Goal: Share content

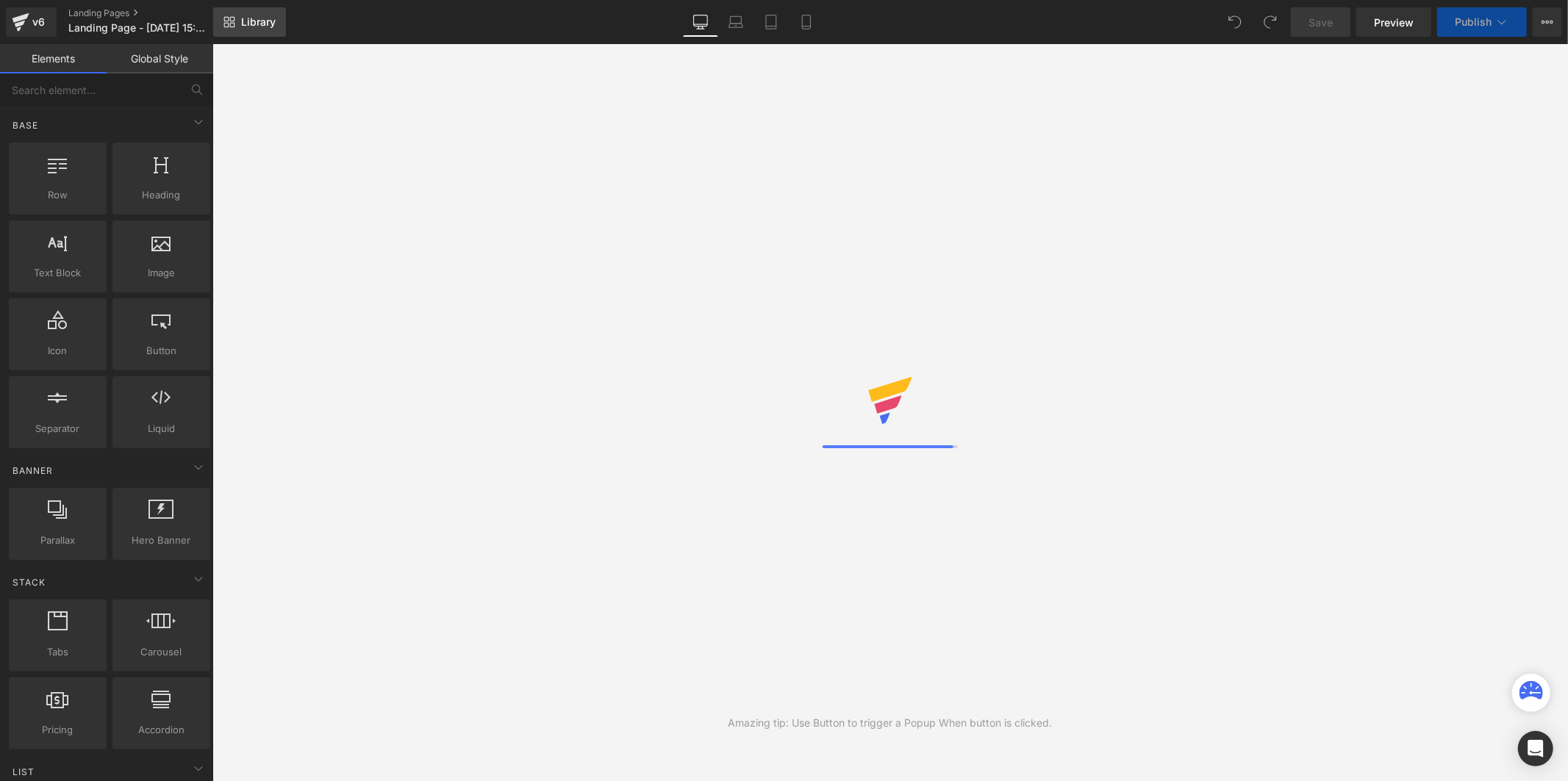
click at [253, 26] on span "Library" at bounding box center [259, 22] width 35 height 13
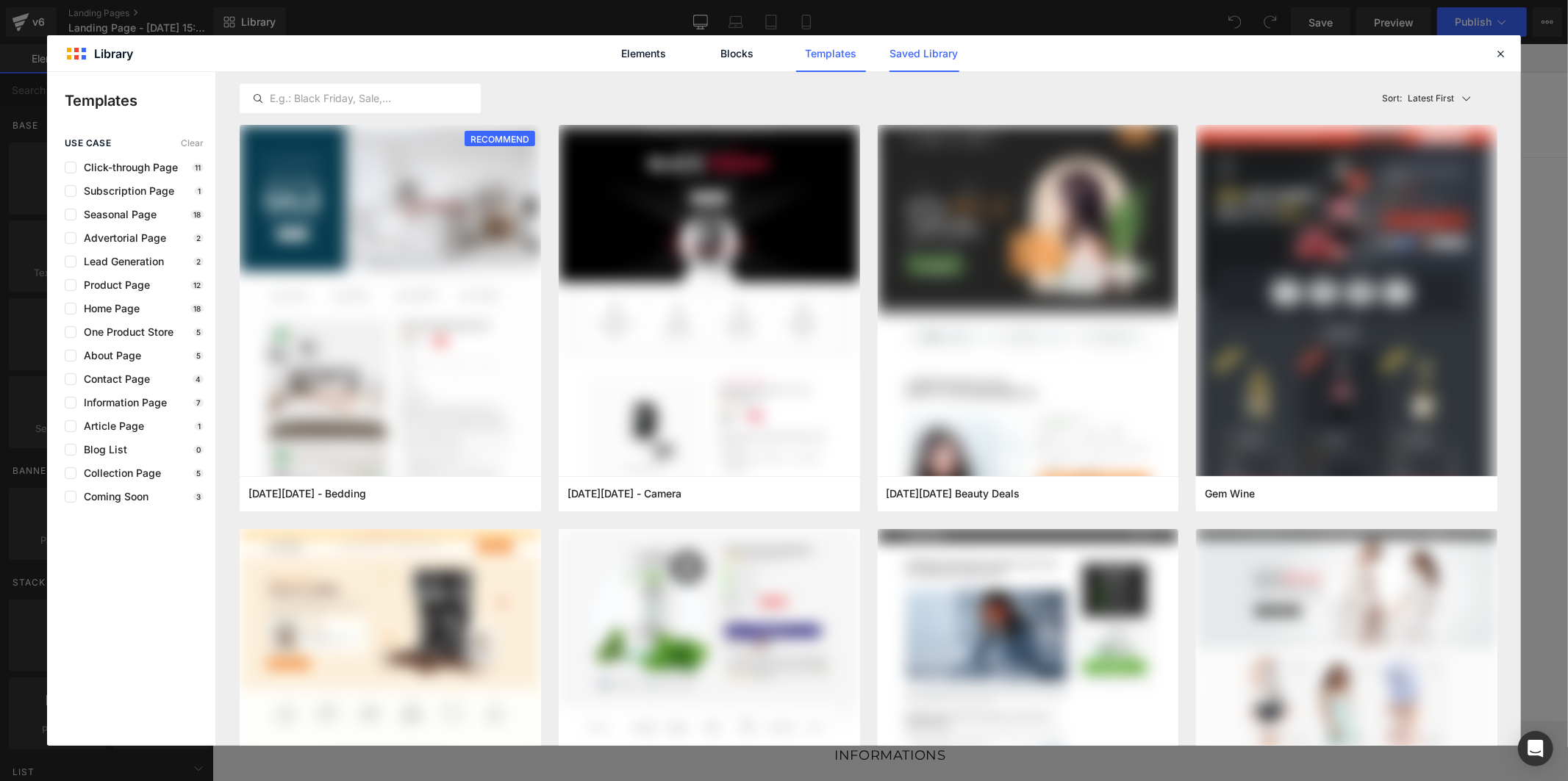
click at [935, 53] on link "Saved Library" at bounding box center [924, 54] width 70 height 36
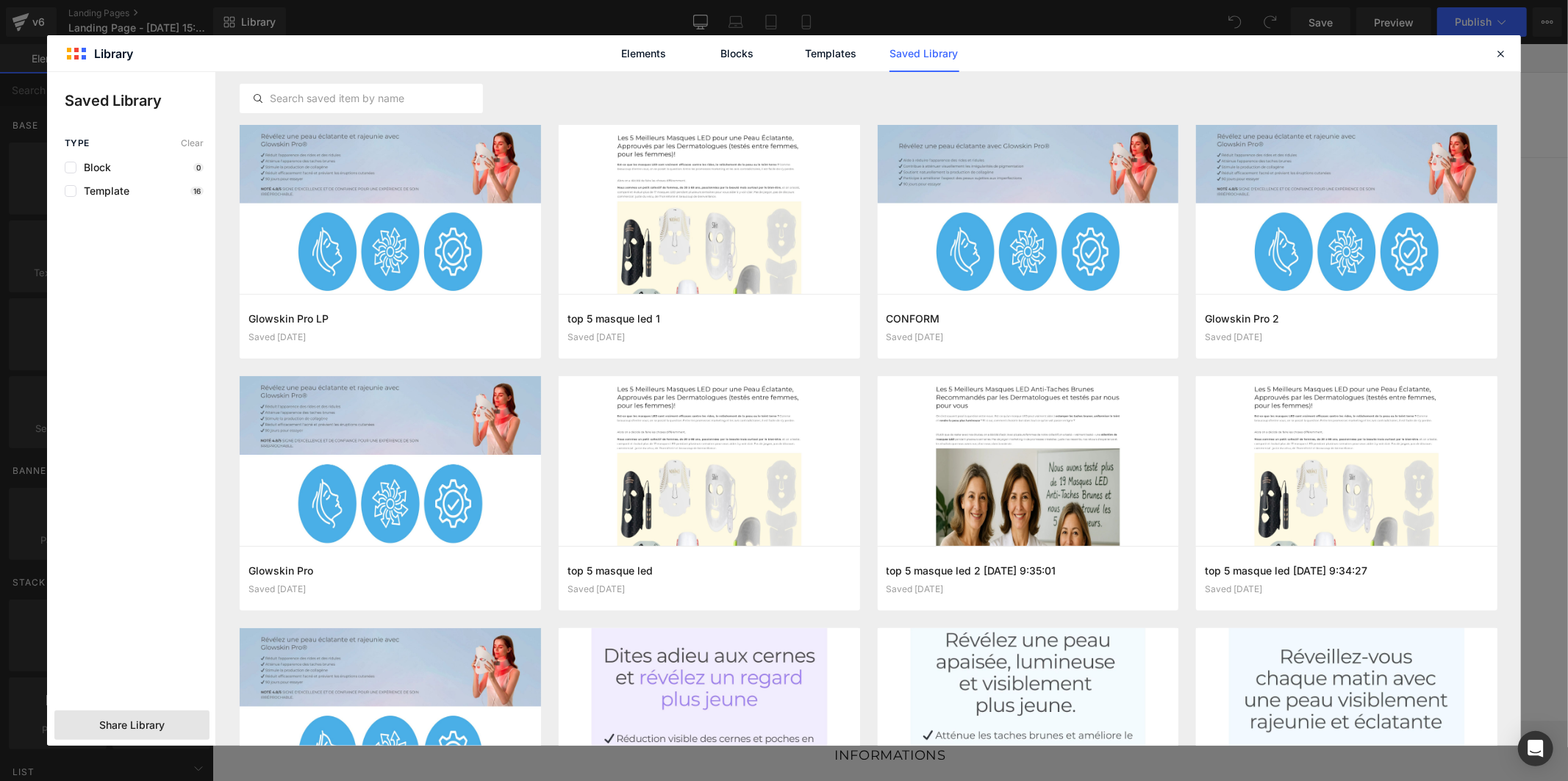
click at [178, 738] on div "Share Library" at bounding box center [132, 725] width 155 height 29
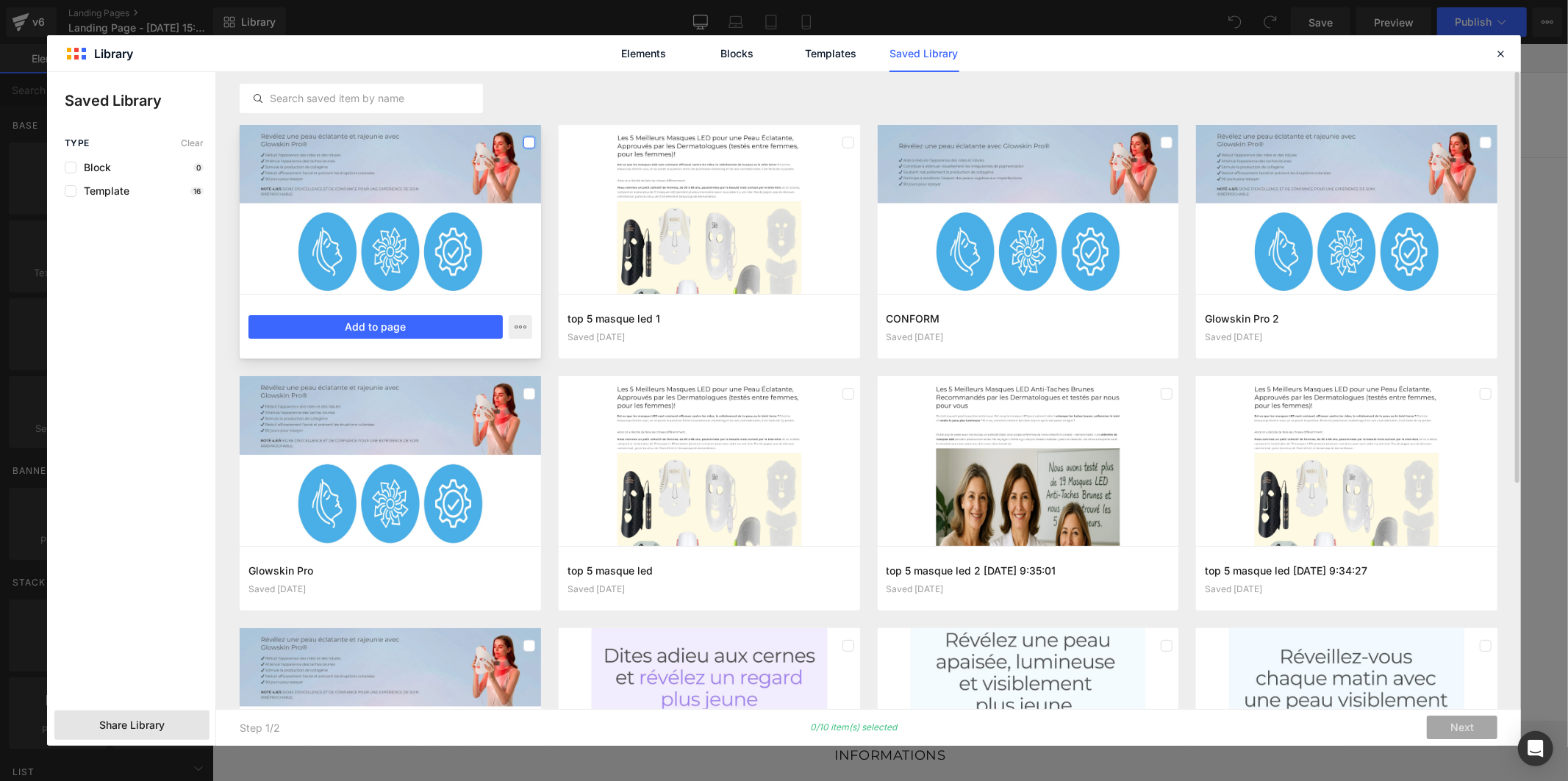
click at [529, 141] on label at bounding box center [529, 142] width 12 height 12
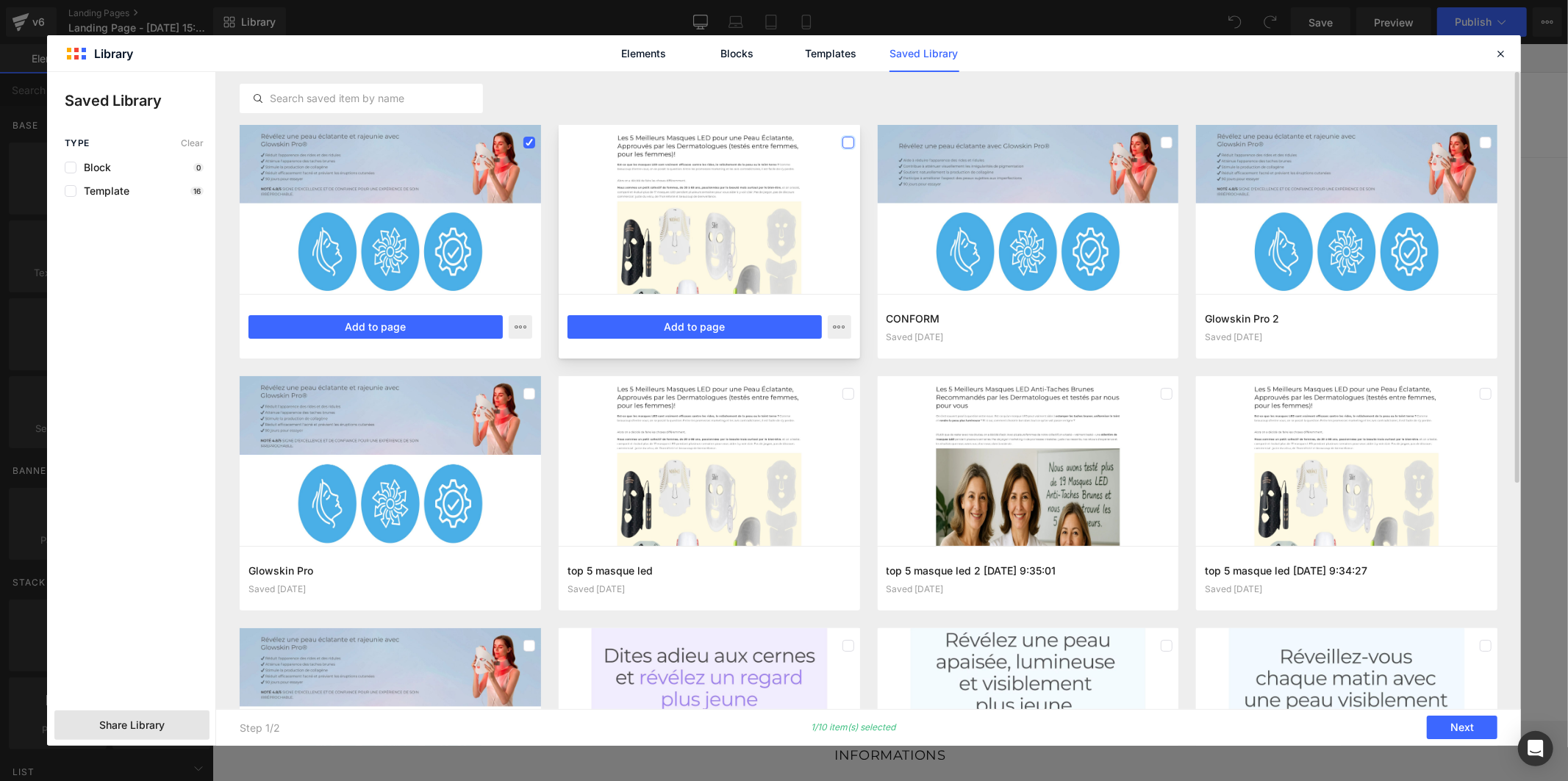
click at [843, 141] on label at bounding box center [848, 142] width 12 height 12
click at [1164, 394] on label at bounding box center [1166, 394] width 12 height 12
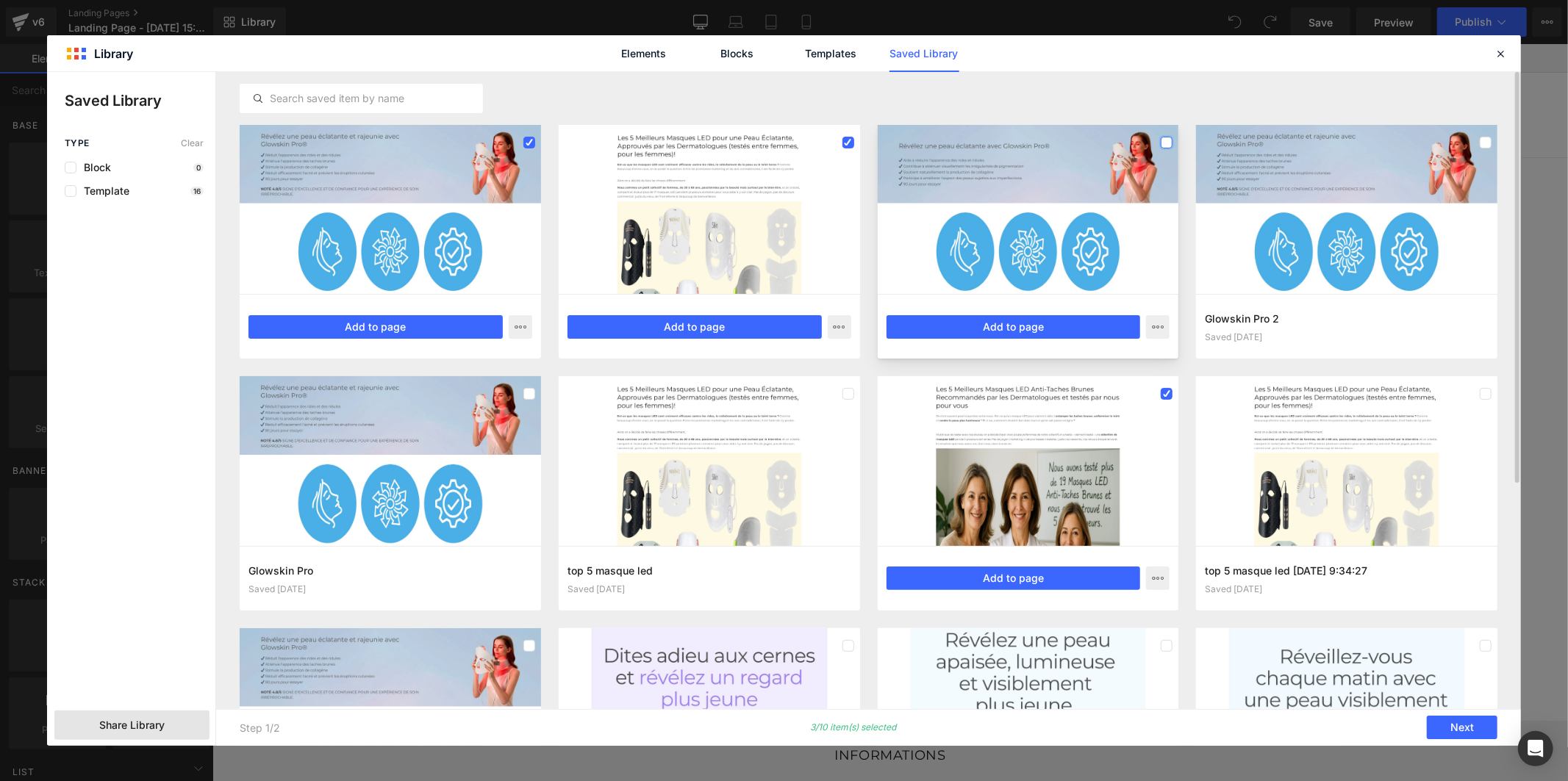
click at [1162, 144] on label at bounding box center [1166, 142] width 12 height 12
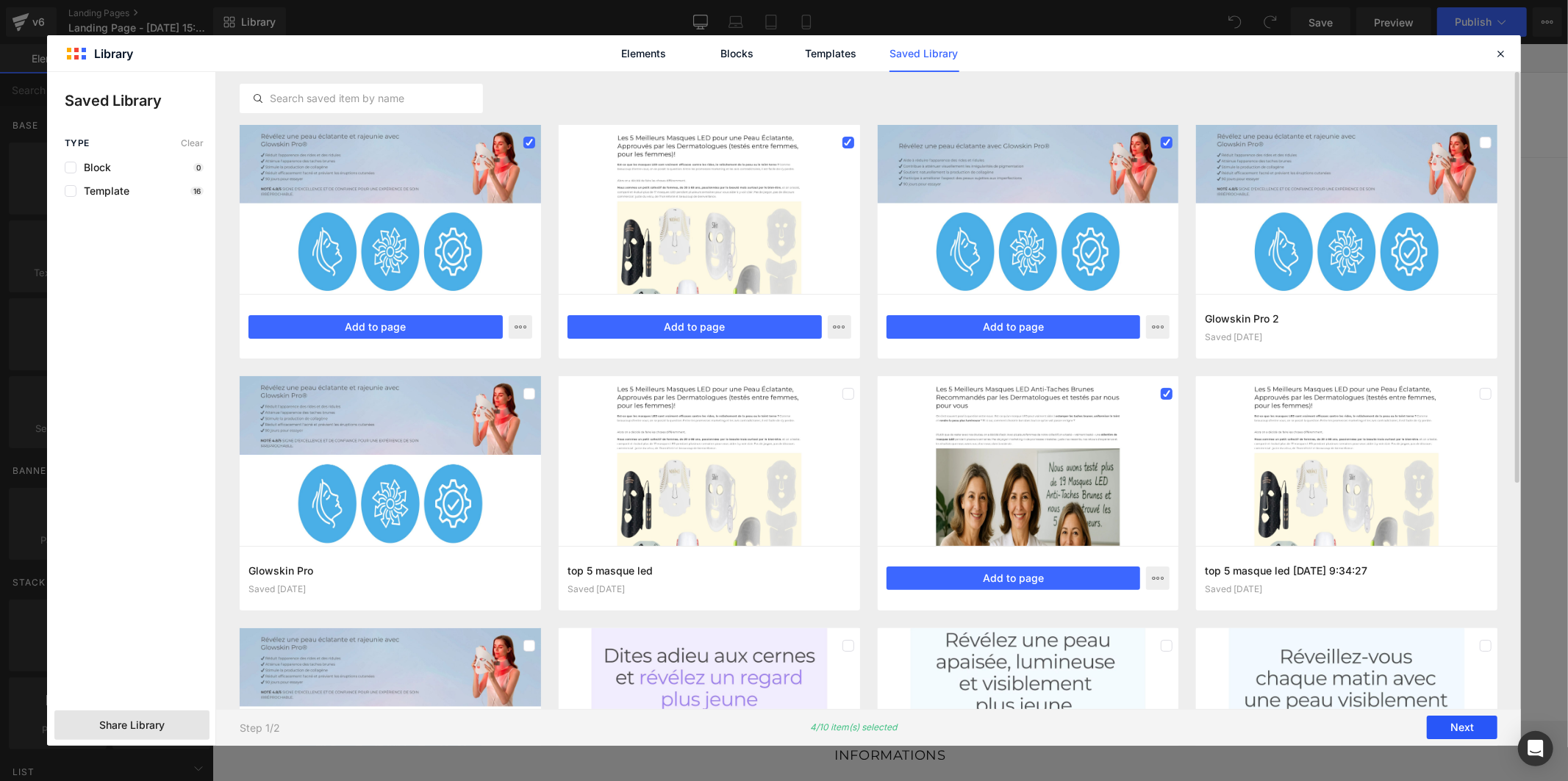
click at [1444, 730] on button "Next" at bounding box center [1461, 728] width 70 height 24
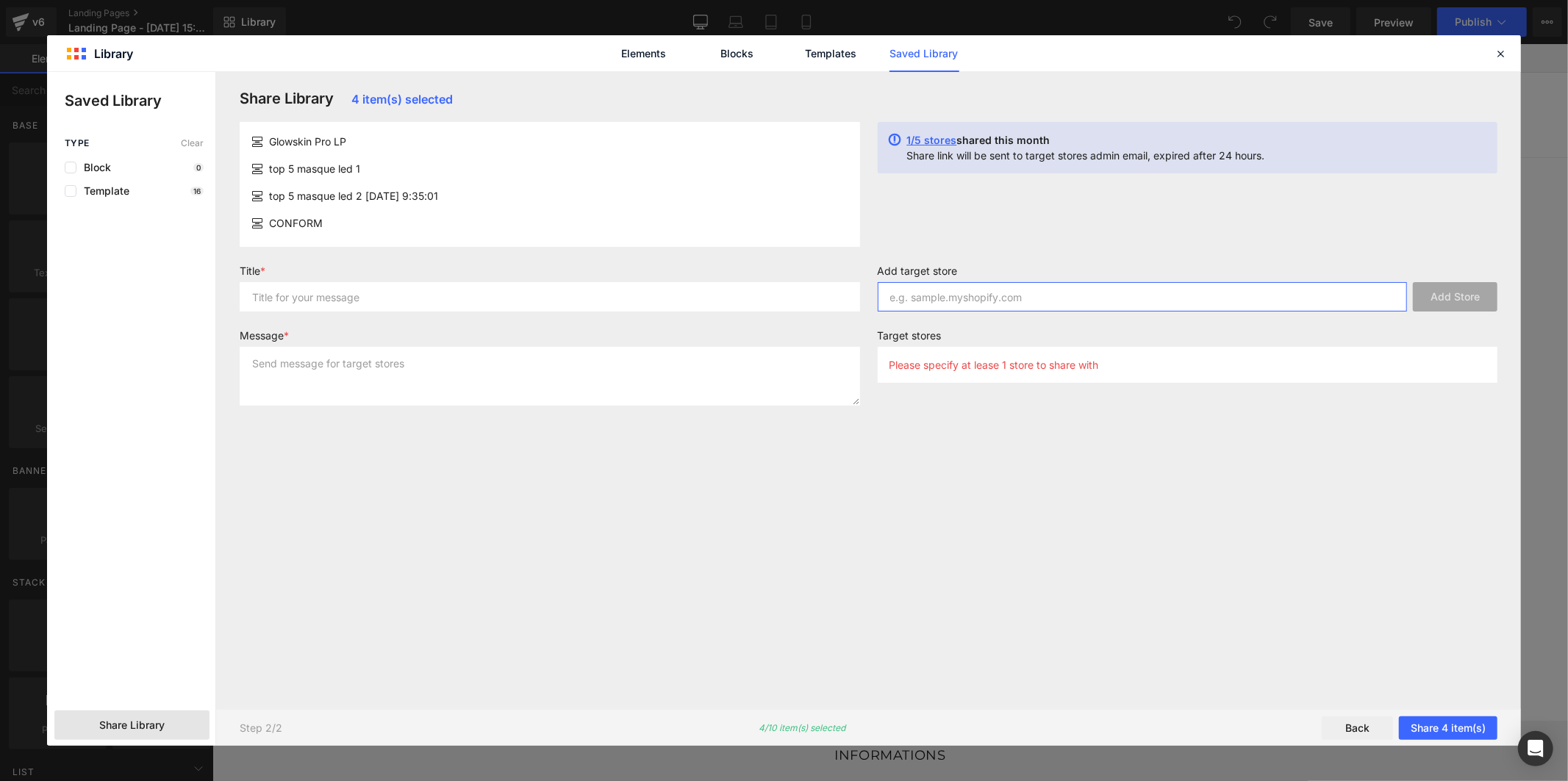
click at [956, 287] on input "text" at bounding box center [1143, 296] width 530 height 29
paste input "1s0e30-pq"
type input "1s0e30-pq"
click at [1437, 289] on button "Add Store" at bounding box center [1454, 296] width 85 height 29
click at [663, 292] on input "text" at bounding box center [550, 296] width 620 height 29
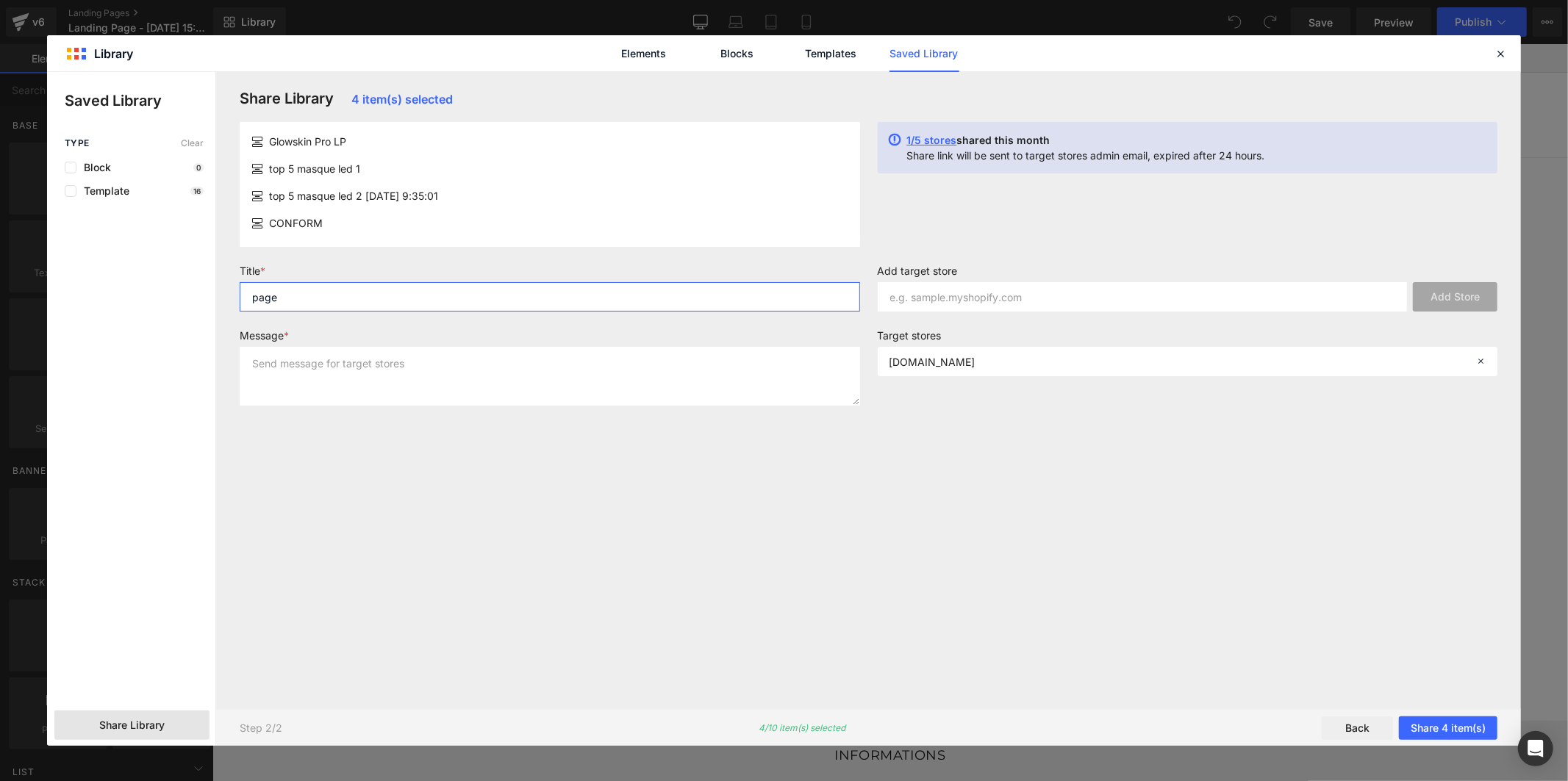
type input "page"
click at [666, 362] on textarea at bounding box center [550, 376] width 620 height 58
type textarea "page"
click at [1423, 721] on button "Share 4 item(s)" at bounding box center [1448, 728] width 99 height 24
